Goal: Download file/media

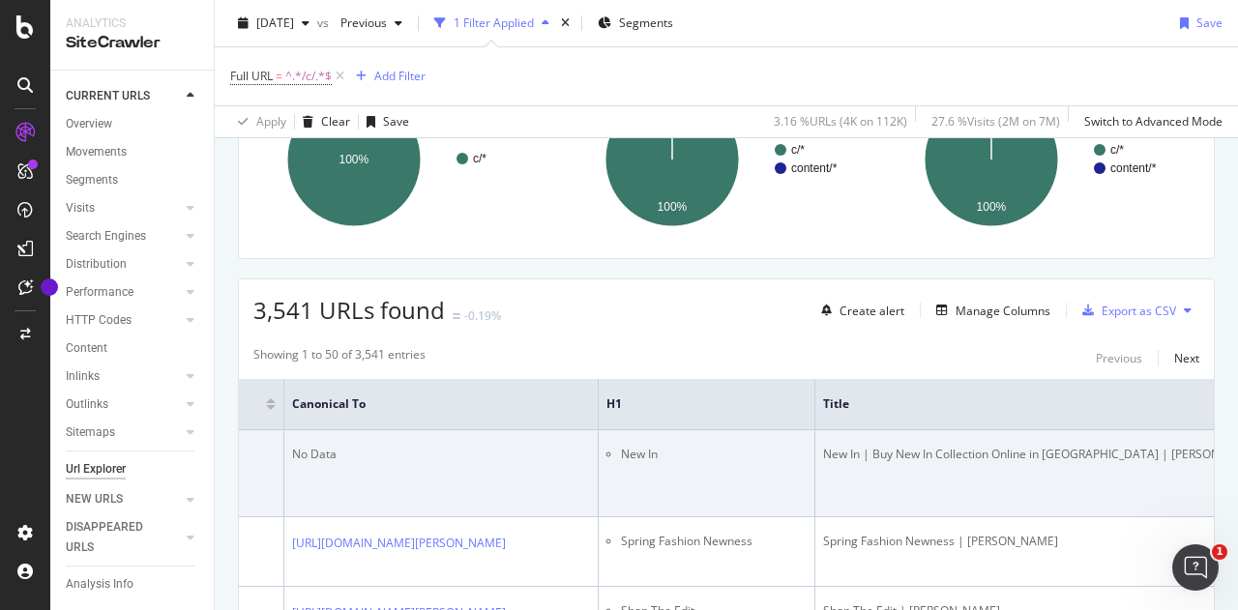
scroll to position [0, 2598]
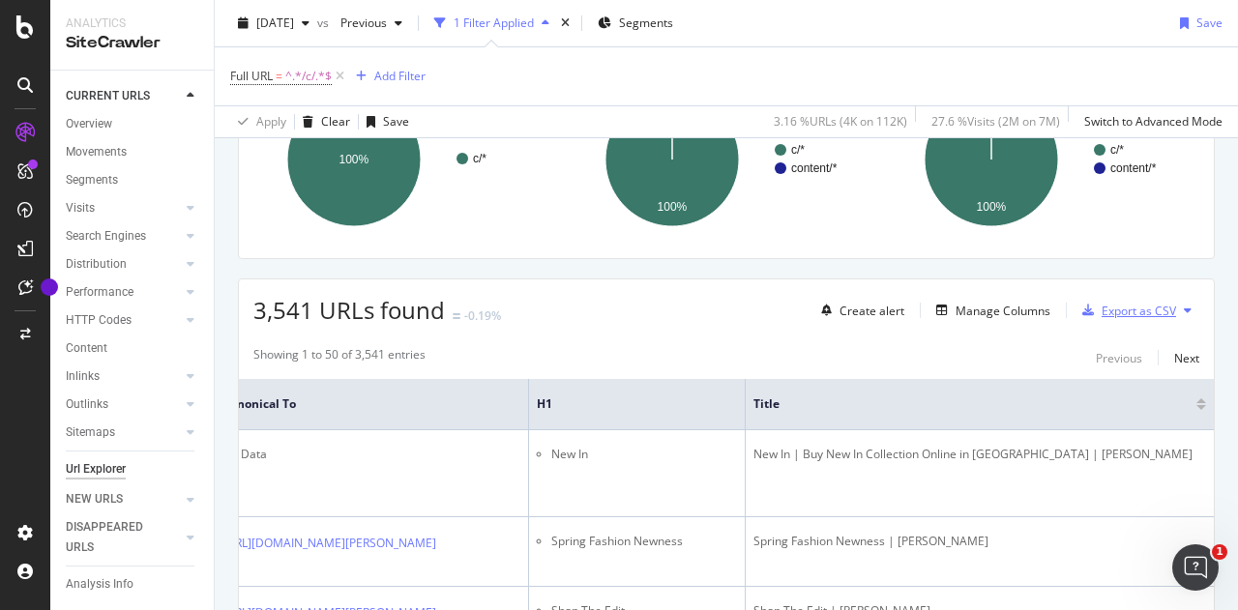
click at [1114, 309] on div "Export as CSV" at bounding box center [1139, 311] width 74 height 16
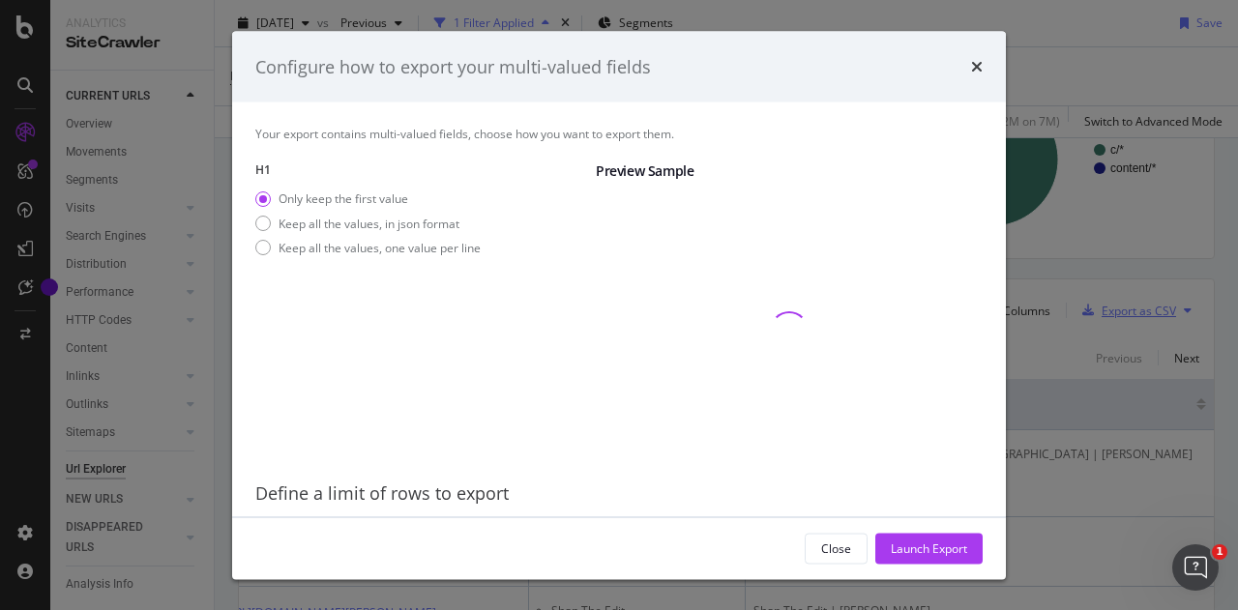
scroll to position [62, 0]
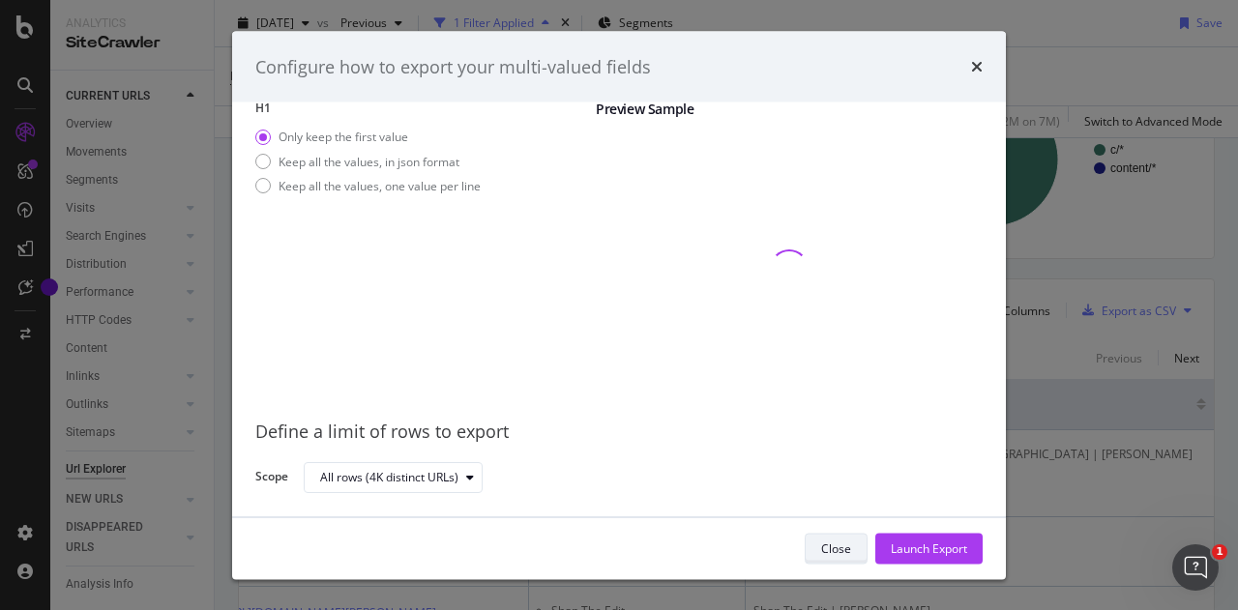
click at [834, 550] on div "Close" at bounding box center [836, 548] width 30 height 16
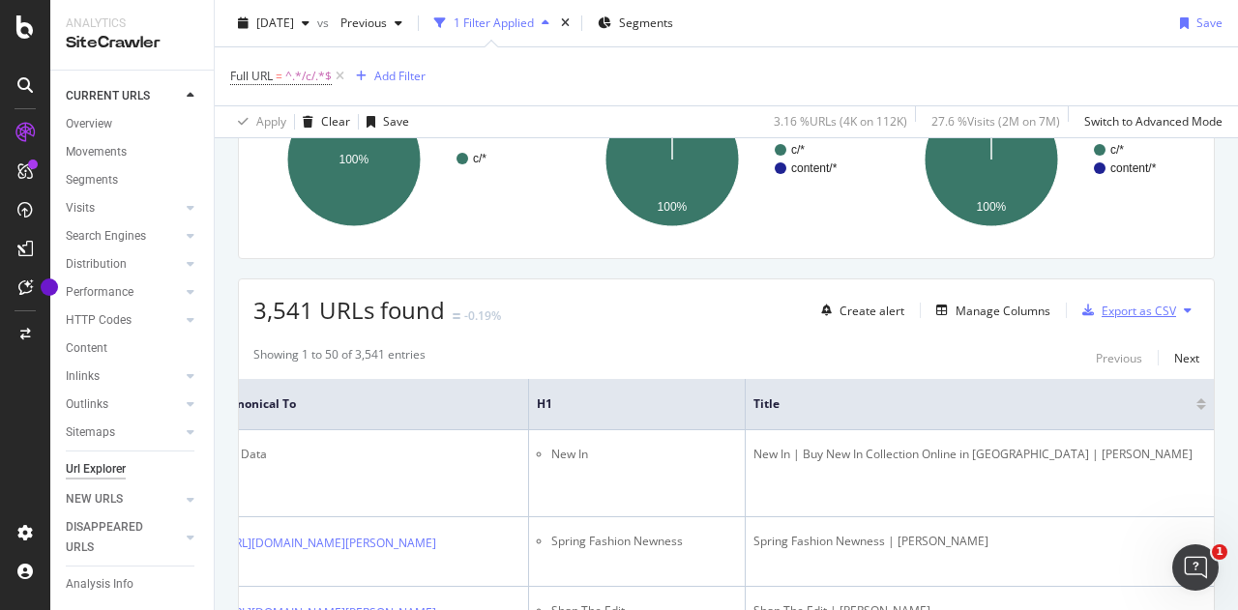
click at [1087, 314] on div "button" at bounding box center [1087, 311] width 27 height 12
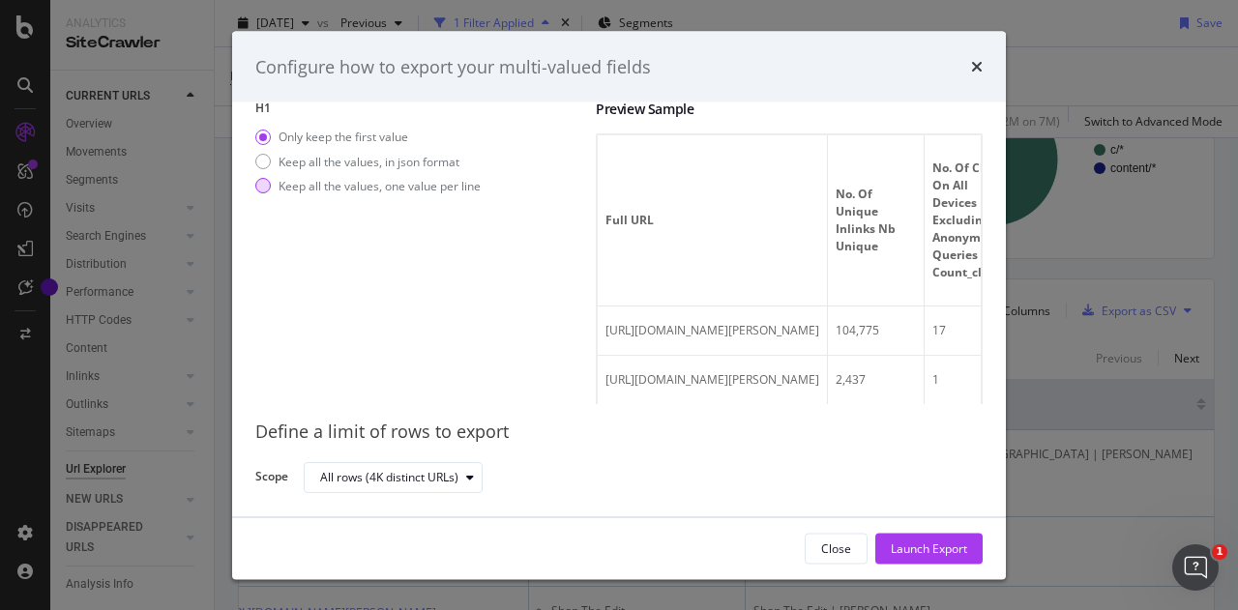
click at [352, 185] on div "Keep all the values, one value per line" at bounding box center [380, 185] width 202 height 16
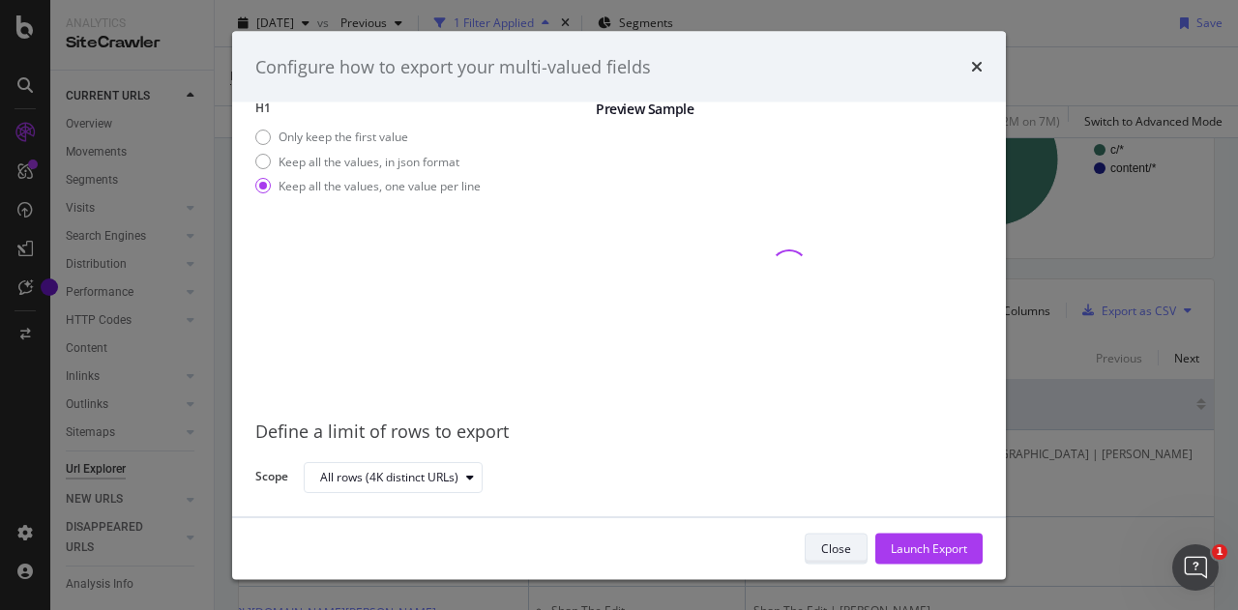
click at [827, 550] on div "Close" at bounding box center [836, 548] width 30 height 16
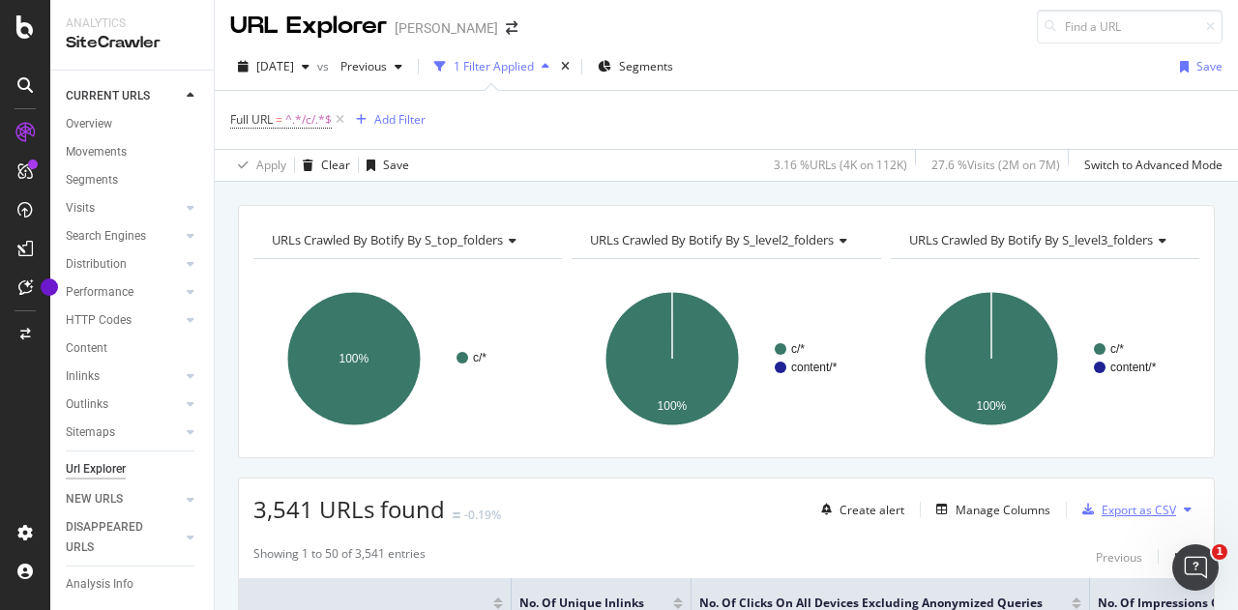
scroll to position [0, 0]
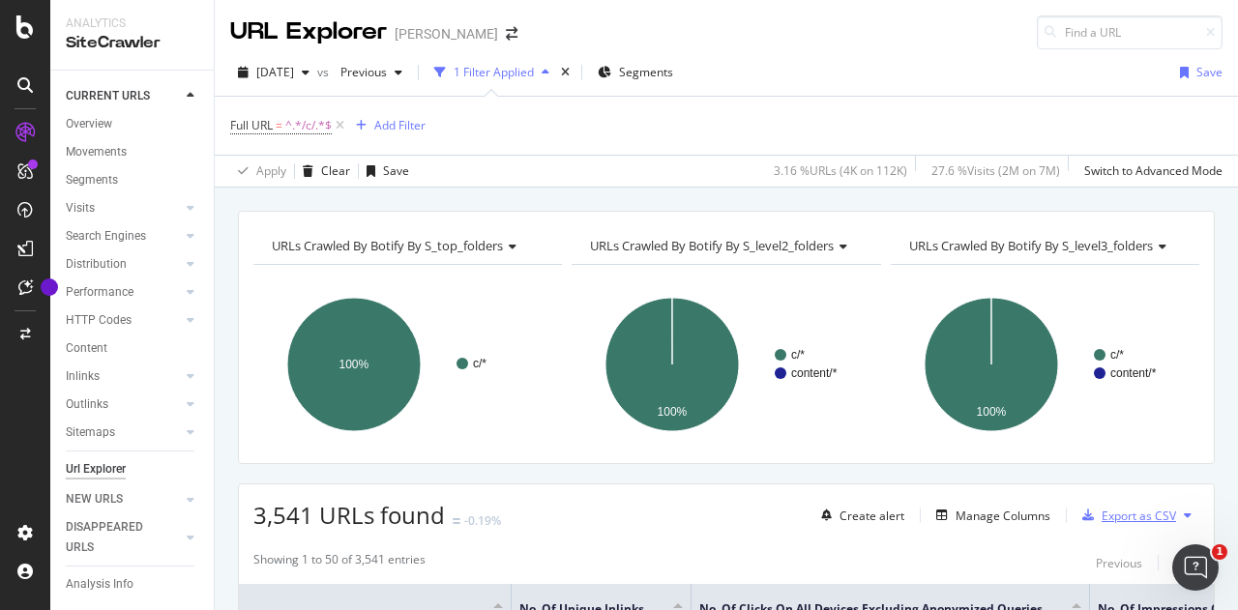
click at [1102, 514] on div "Export as CSV" at bounding box center [1139, 516] width 74 height 16
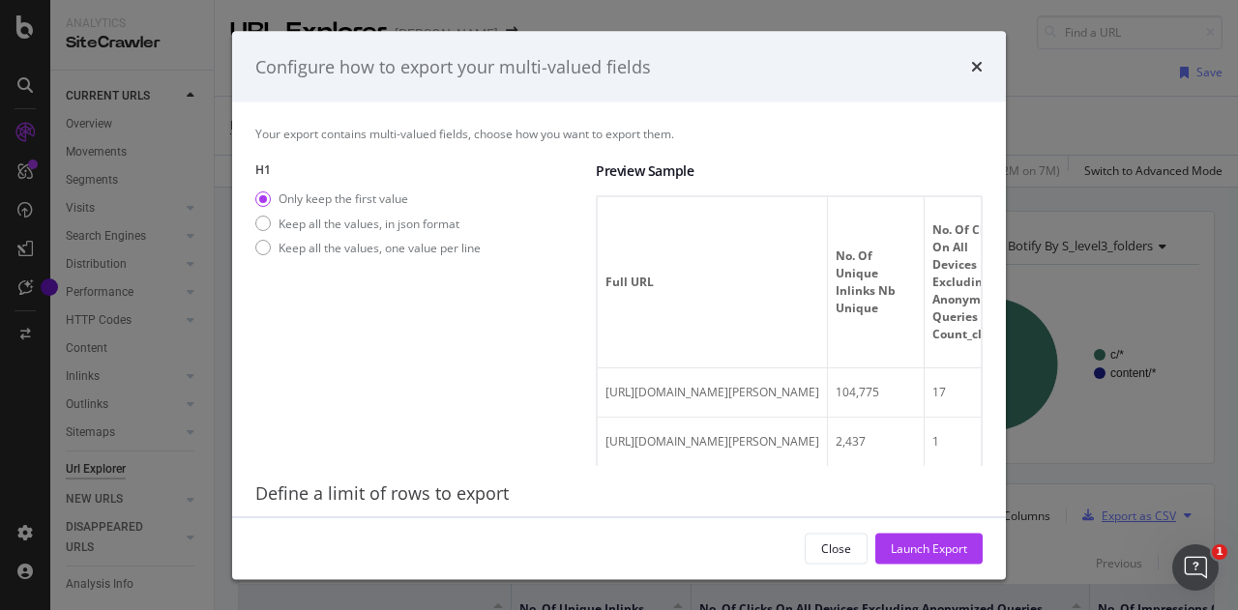
scroll to position [62, 0]
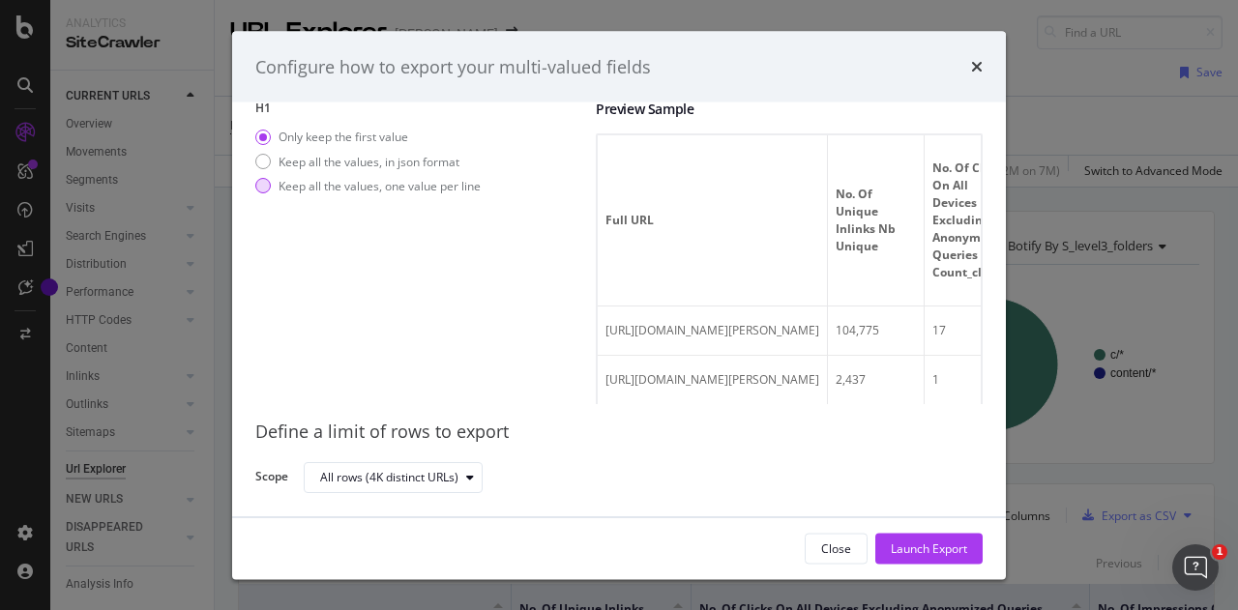
click at [470, 187] on div "Keep all the values, one value per line" at bounding box center [380, 185] width 202 height 16
click at [910, 546] on div "Launch Export" at bounding box center [929, 548] width 76 height 16
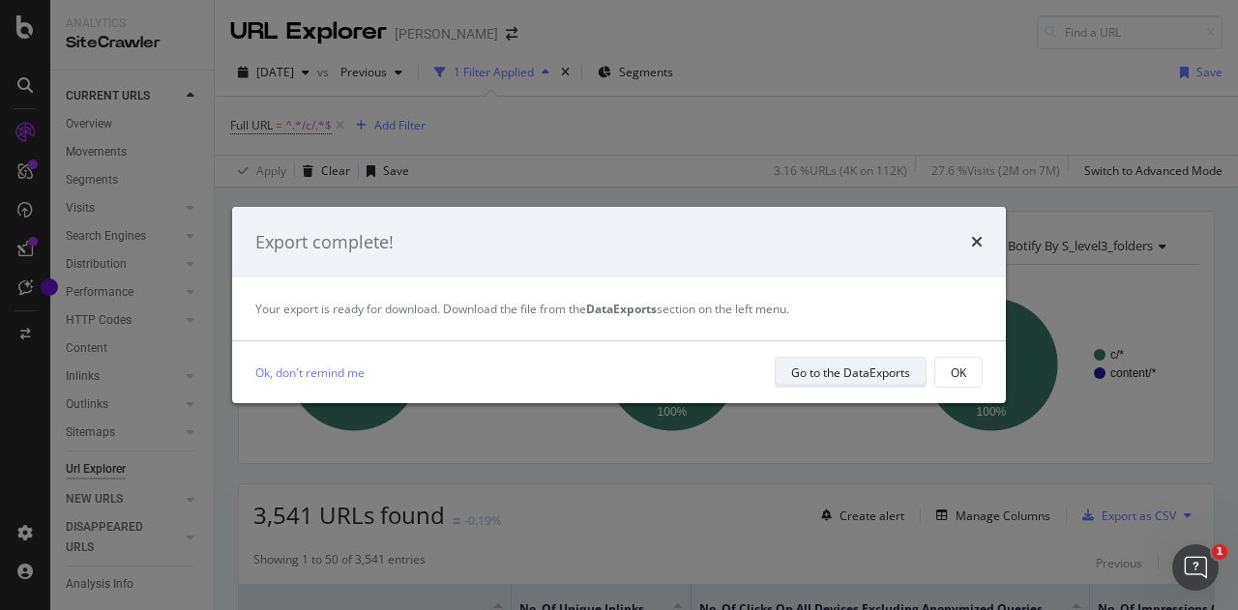
click at [876, 368] on div "Go to the DataExports" at bounding box center [850, 373] width 119 height 16
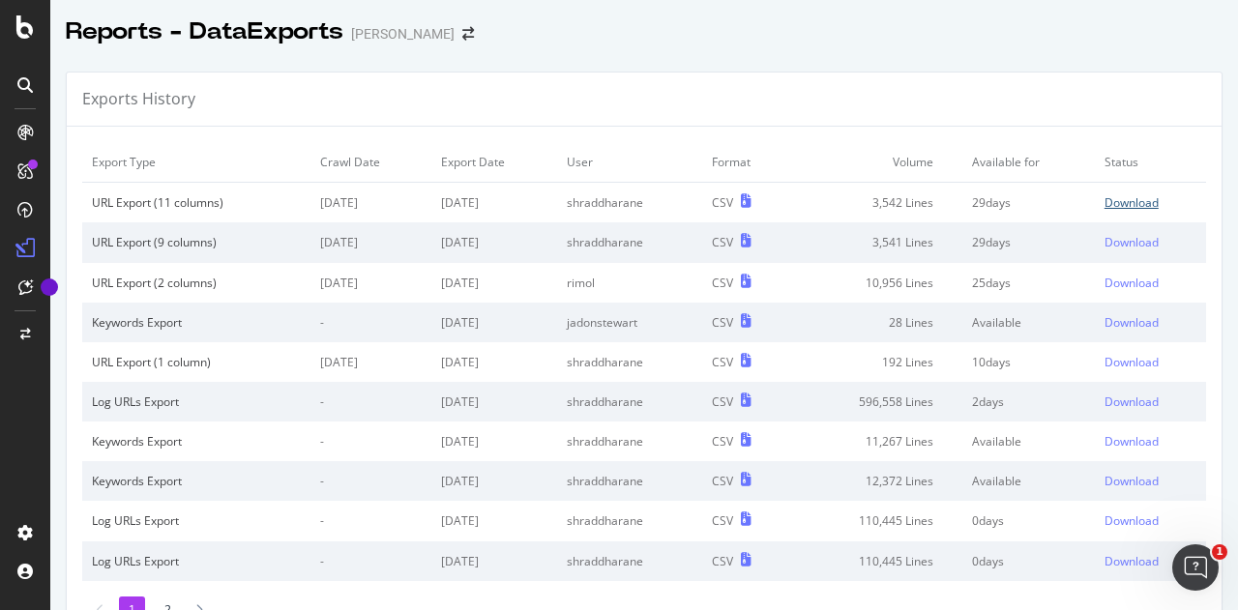
click at [1104, 206] on div "Download" at bounding box center [1131, 202] width 54 height 16
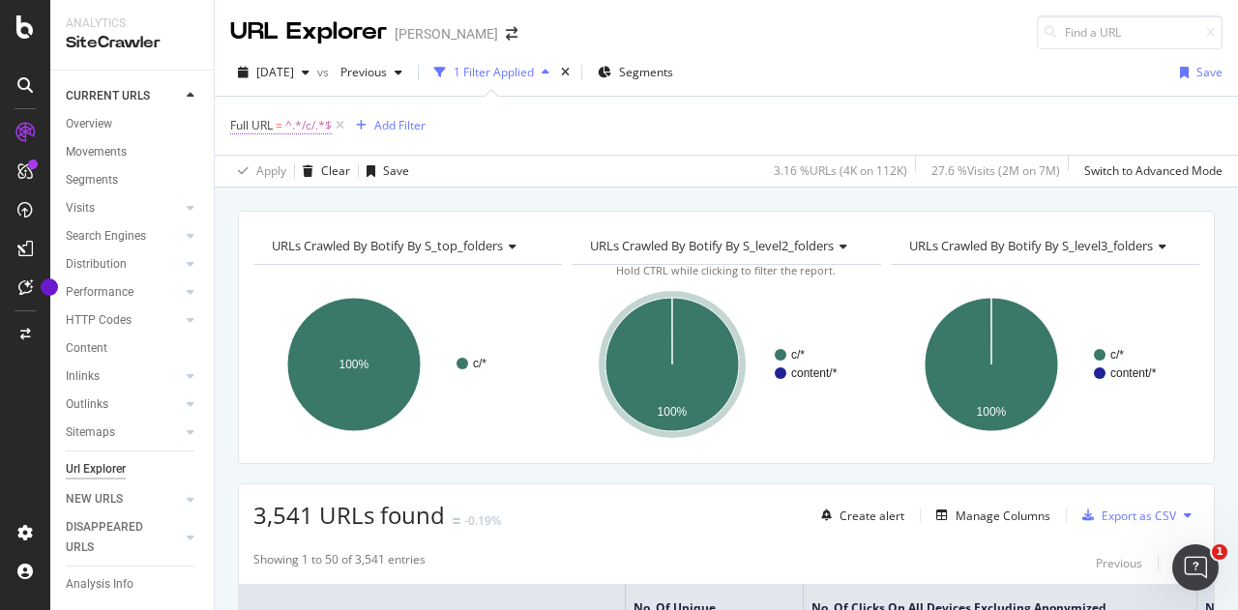
click at [307, 131] on span "^.*/c/.*$" at bounding box center [308, 125] width 46 height 27
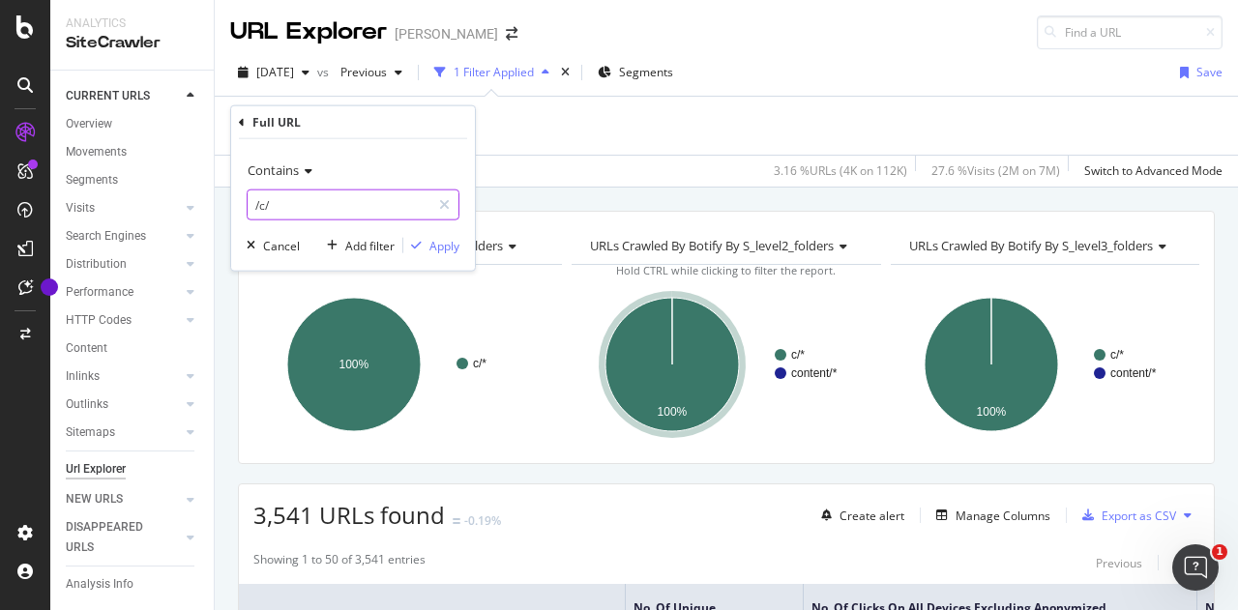
click at [350, 198] on input "/c/" at bounding box center [339, 205] width 183 height 31
type input "/b/"
click at [435, 244] on div "Apply" at bounding box center [444, 245] width 30 height 16
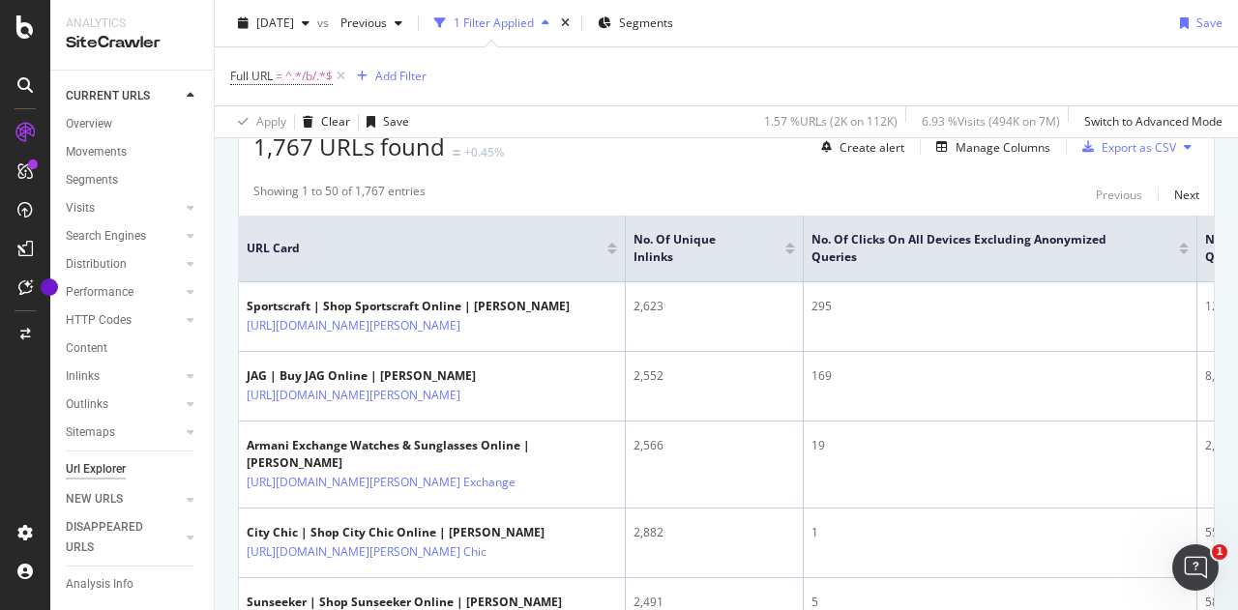
scroll to position [369, 0]
click at [1102, 144] on div "Export as CSV" at bounding box center [1139, 146] width 74 height 16
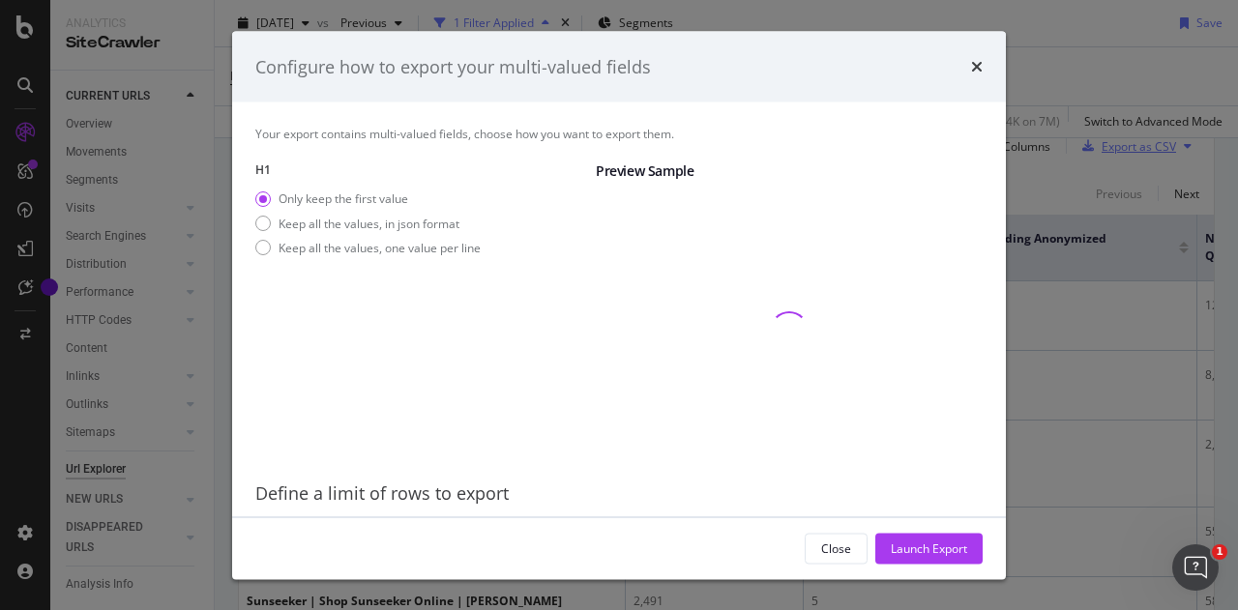
scroll to position [62, 0]
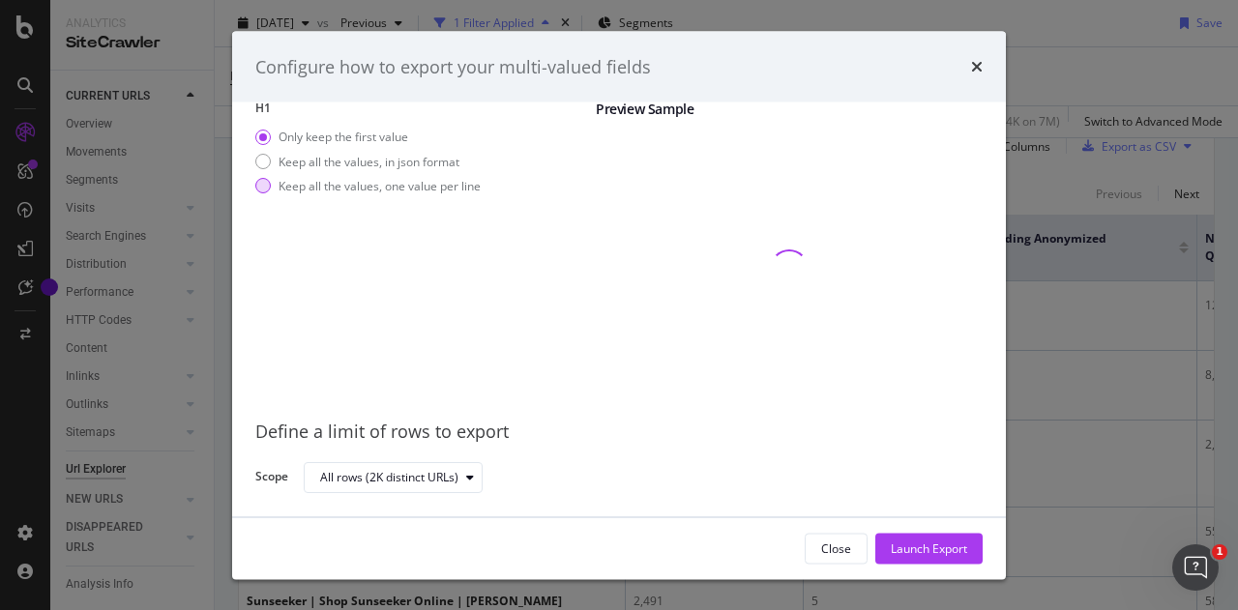
click at [445, 190] on div "Keep all the values, one value per line" at bounding box center [380, 185] width 202 height 16
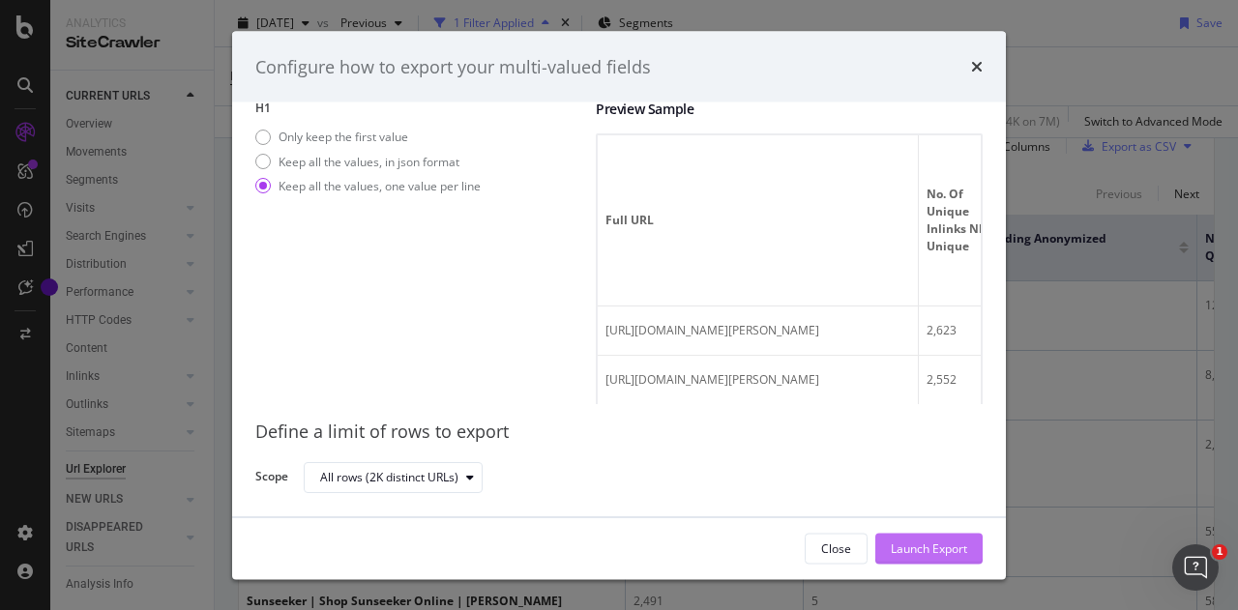
click at [927, 539] on div "Launch Export" at bounding box center [929, 548] width 76 height 29
